Goal: Task Accomplishment & Management: Manage account settings

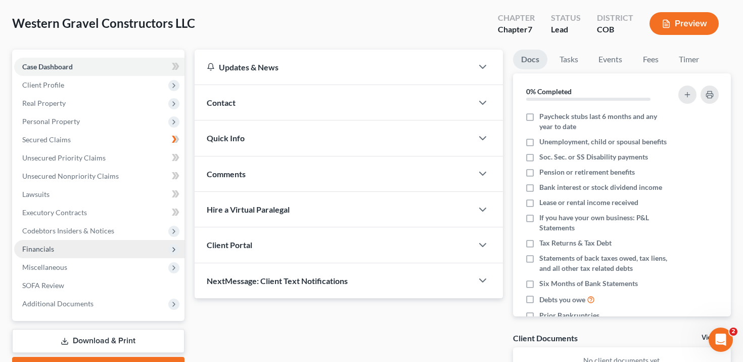
scroll to position [50, 0]
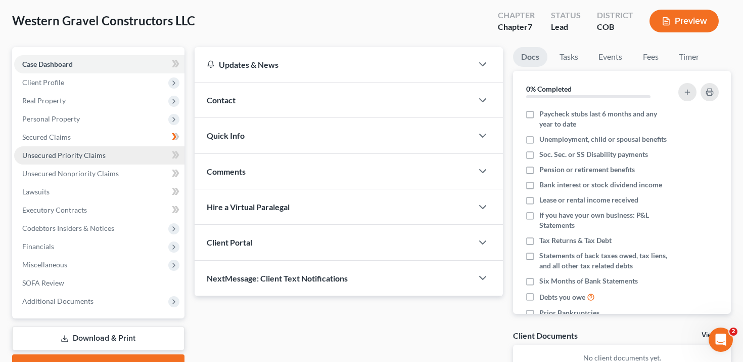
click at [79, 154] on span "Unsecured Priority Claims" at bounding box center [63, 155] width 83 height 9
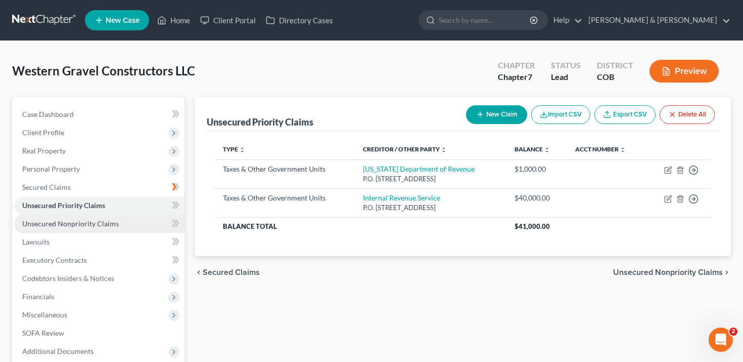
click at [85, 220] on span "Unsecured Nonpriority Claims" at bounding box center [70, 223] width 97 height 9
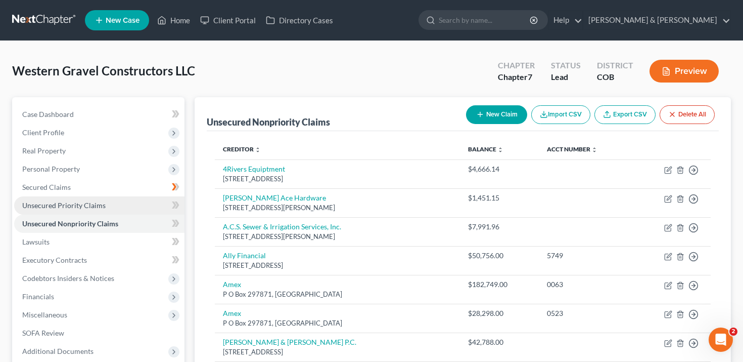
click at [101, 199] on link "Unsecured Priority Claims" at bounding box center [99, 205] width 170 height 18
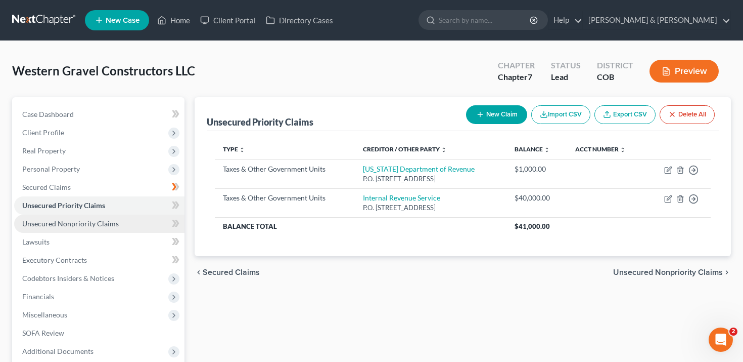
click at [100, 218] on link "Unsecured Nonpriority Claims" at bounding box center [99, 223] width 170 height 18
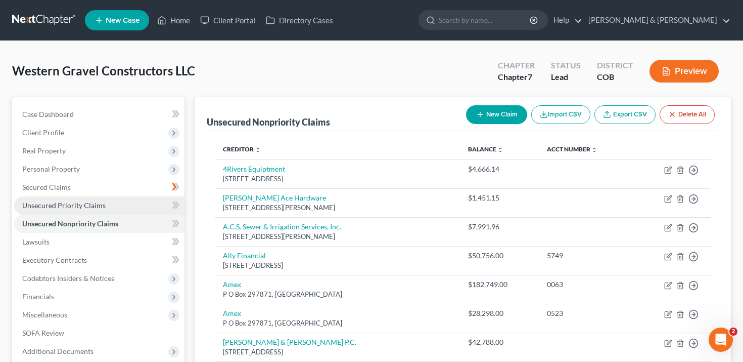
click at [105, 202] on link "Unsecured Priority Claims" at bounding box center [99, 205] width 170 height 18
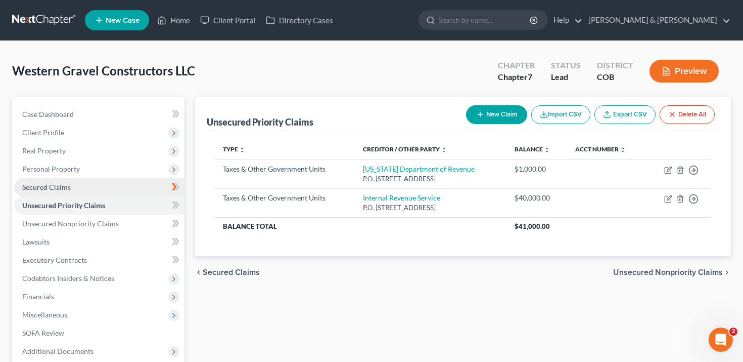
click at [104, 187] on link "Secured Claims" at bounding box center [99, 187] width 170 height 18
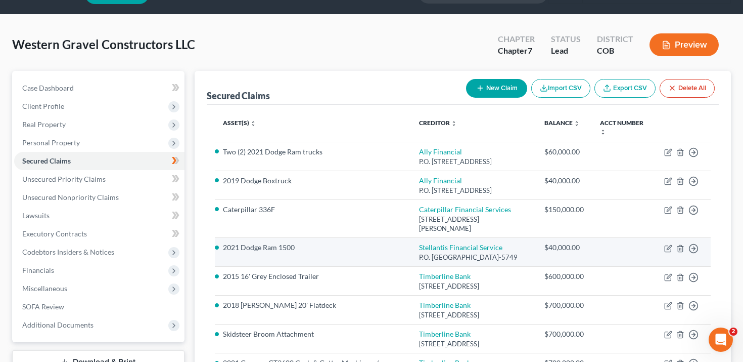
scroll to position [28, 0]
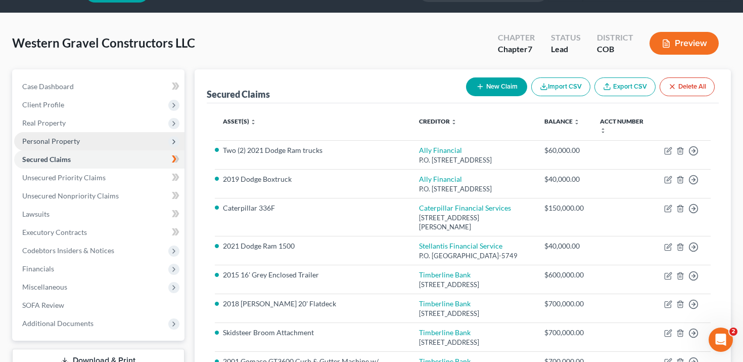
click at [95, 144] on span "Personal Property" at bounding box center [99, 141] width 170 height 18
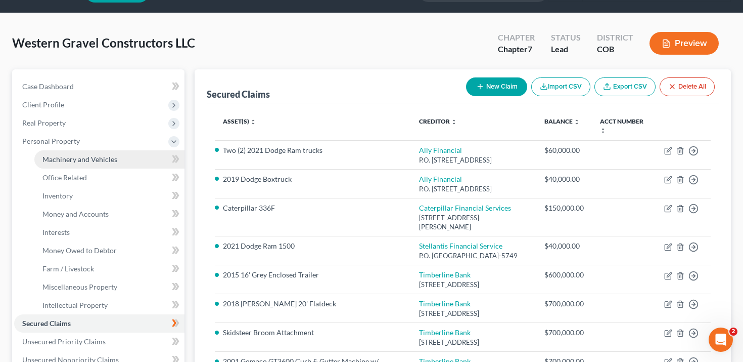
click at [94, 162] on span "Machinery and Vehicles" at bounding box center [79, 159] width 75 height 9
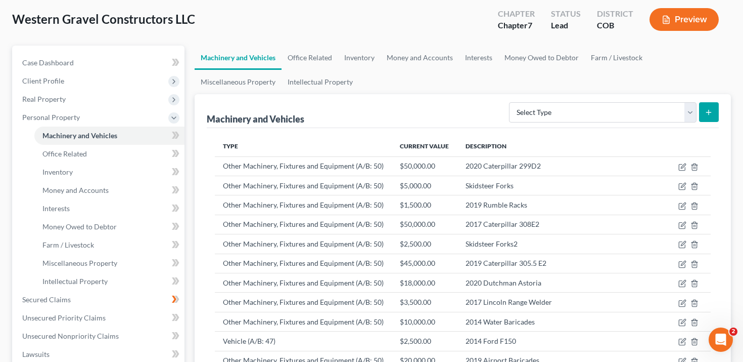
scroll to position [54, 0]
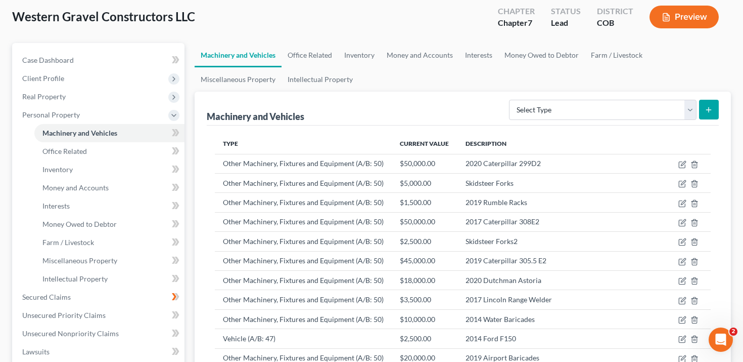
click at [692, 20] on button "Preview" at bounding box center [684, 17] width 69 height 23
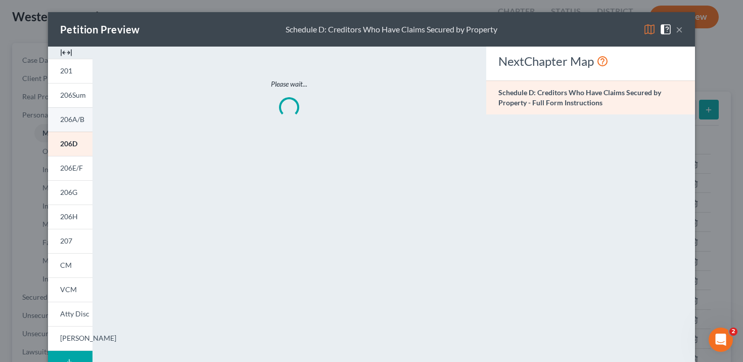
click at [74, 125] on link "206A/B" at bounding box center [70, 119] width 44 height 24
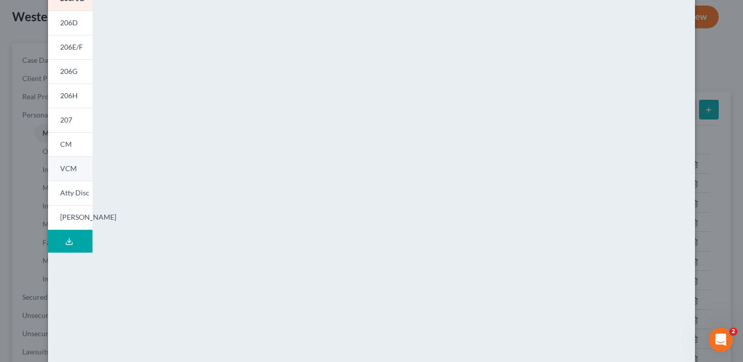
scroll to position [0, 0]
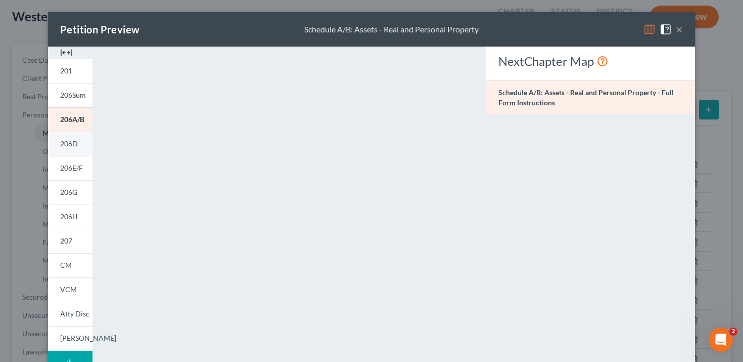
click at [74, 149] on link "206D" at bounding box center [70, 143] width 44 height 24
click at [27, 233] on div "Petition Preview Schedule D: Creditors Who Have Claims Secured by Property × 20…" at bounding box center [371, 181] width 743 height 362
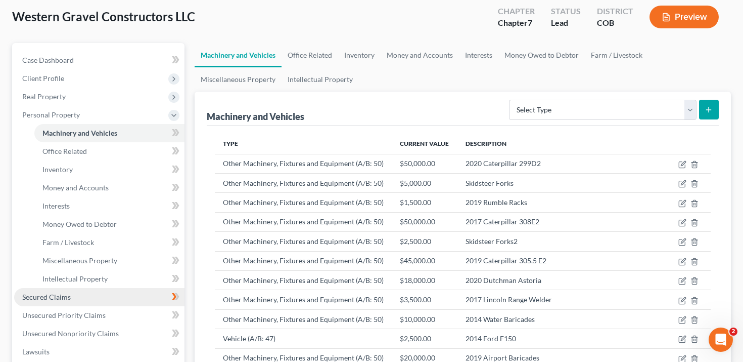
click at [95, 288] on link "Secured Claims" at bounding box center [99, 297] width 170 height 18
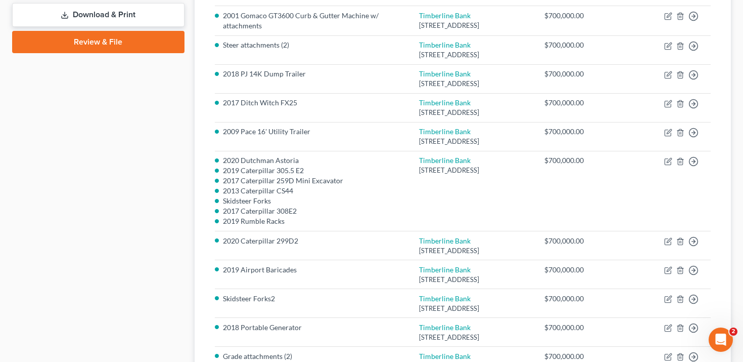
scroll to position [375, 0]
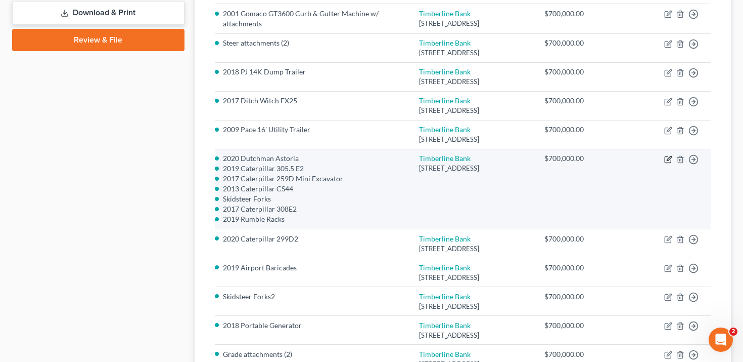
click at [666, 163] on icon "button" at bounding box center [668, 159] width 8 height 8
select select "5"
select select "0"
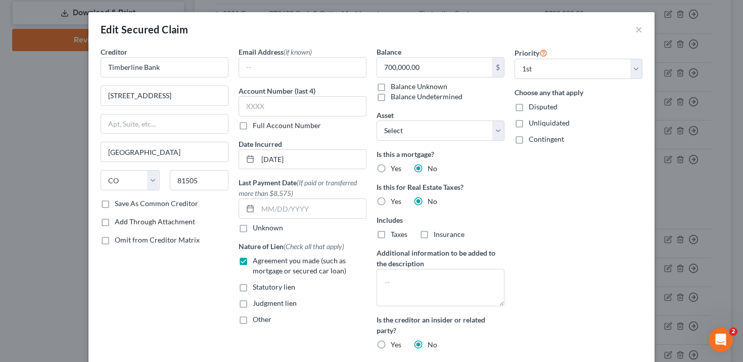
scroll to position [328, 0]
select select "2716239"
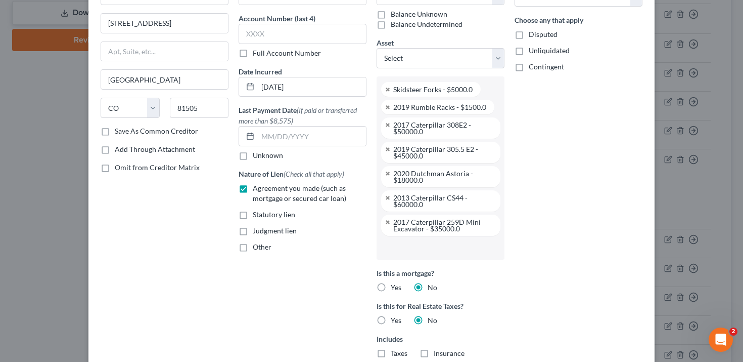
scroll to position [0, 0]
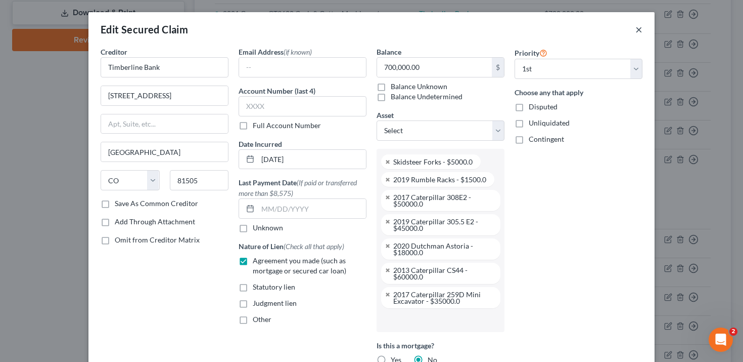
click at [640, 30] on button "×" at bounding box center [639, 29] width 7 height 12
